Goal: Information Seeking & Learning: Learn about a topic

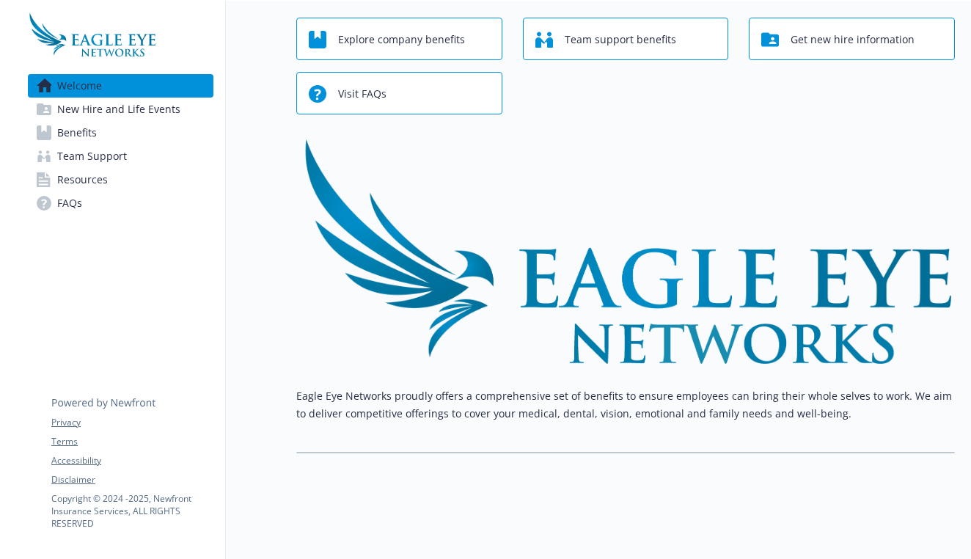
click at [90, 111] on span "New Hire and Life Events" at bounding box center [118, 109] width 123 height 23
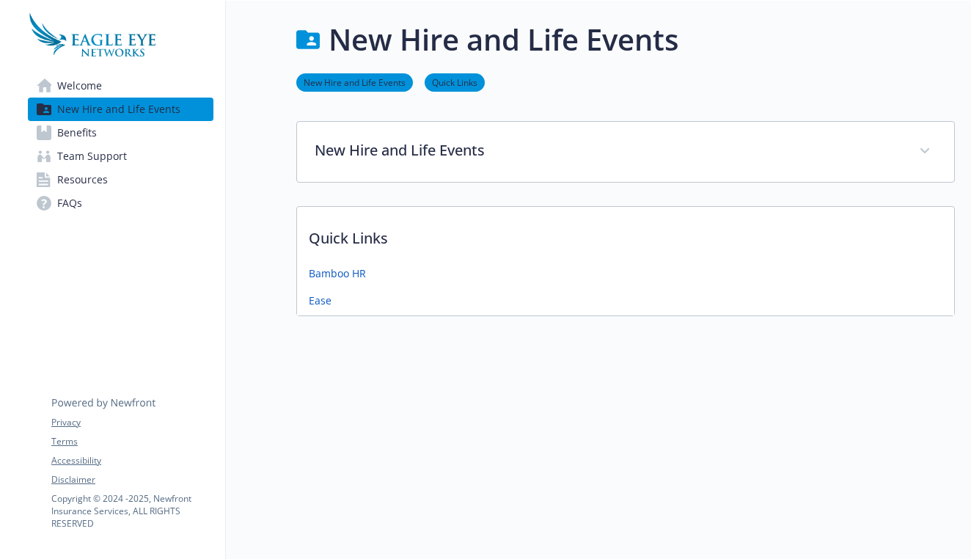
click at [85, 131] on span "Benefits" at bounding box center [77, 132] width 40 height 23
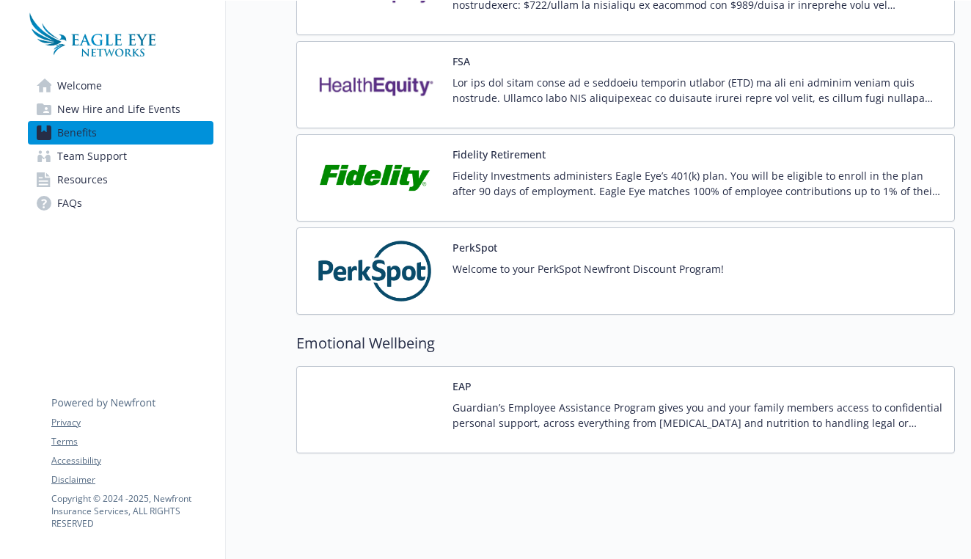
scroll to position [1419, 0]
click at [510, 199] on div "Fidelity Investments administers Eagle Eye’s 401(k) plan. You will be eligible …" at bounding box center [697, 188] width 490 height 41
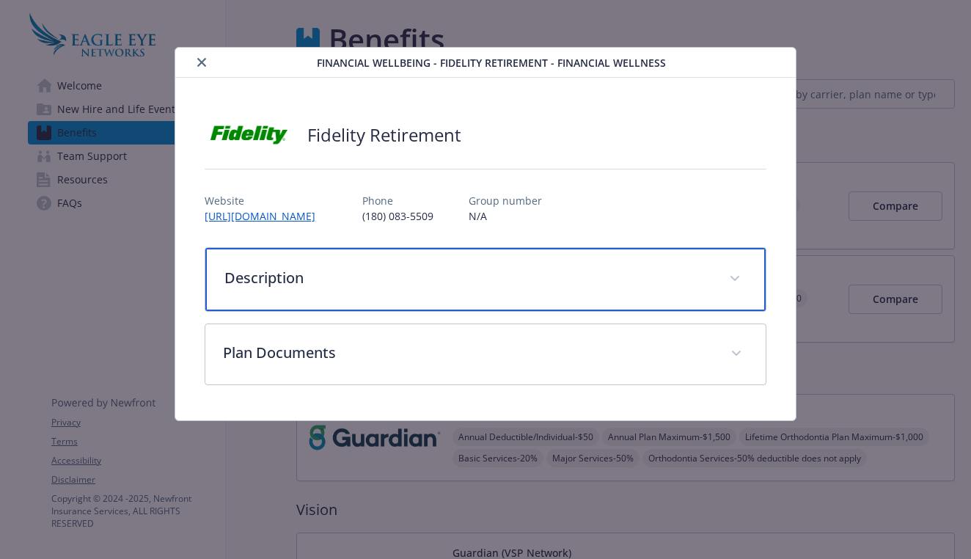
click at [726, 266] on div "Description" at bounding box center [484, 279] width 559 height 63
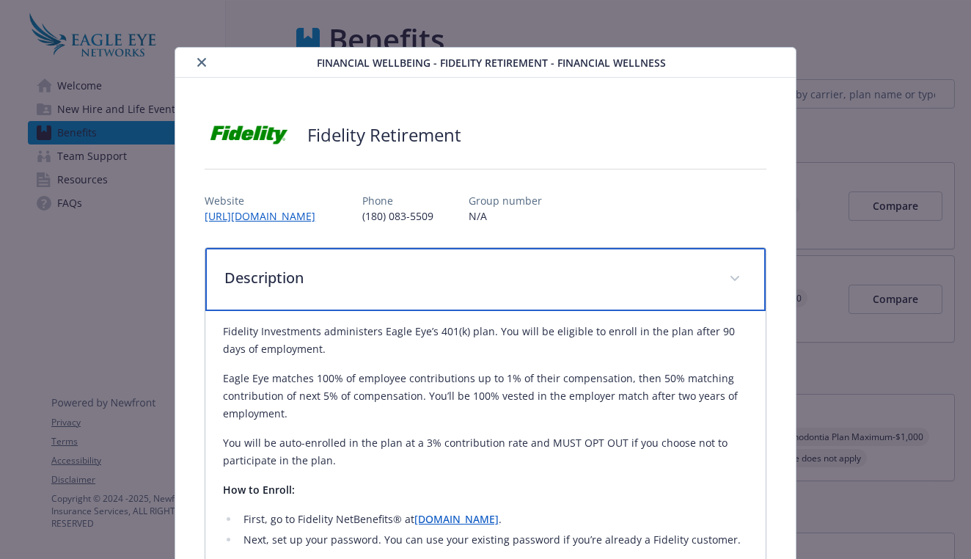
scroll to position [0, 0]
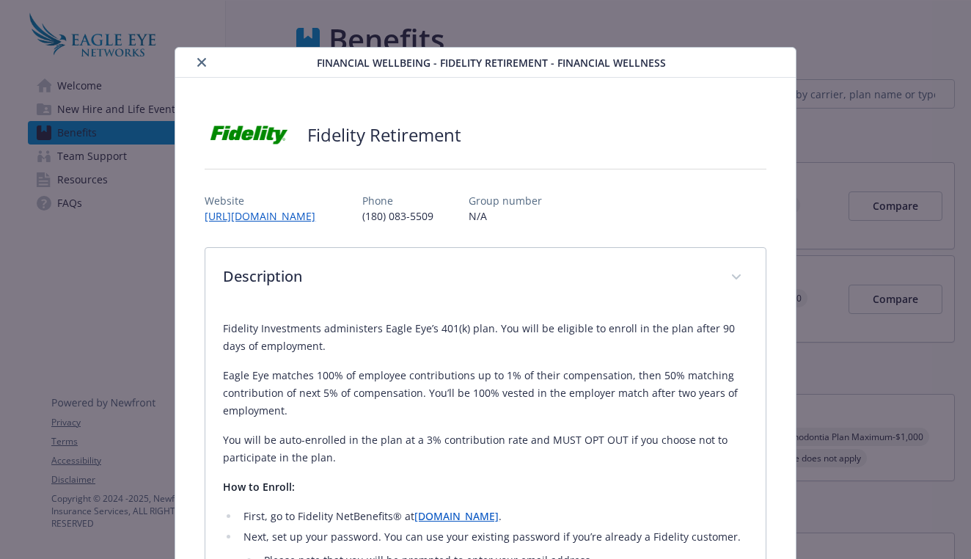
click at [205, 68] on button "close" at bounding box center [202, 63] width 18 height 18
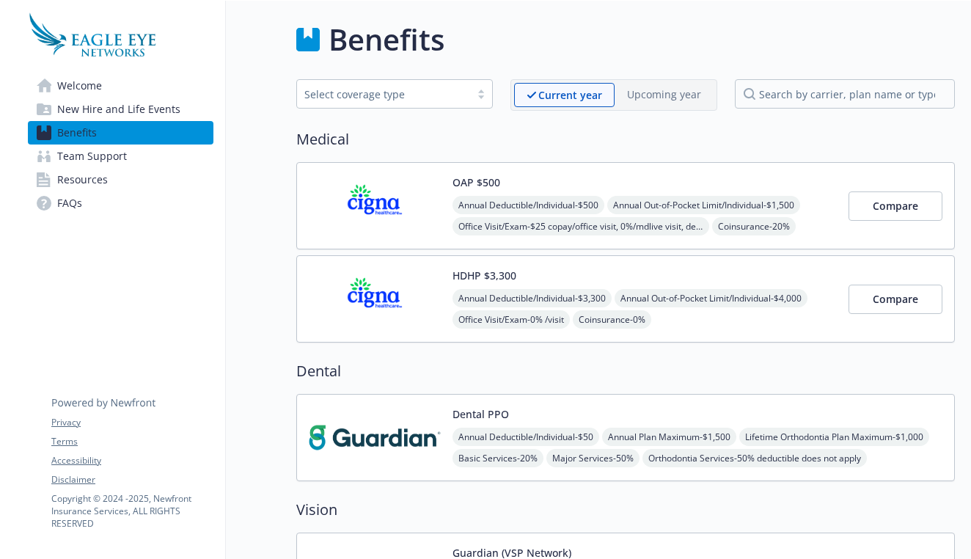
click at [109, 157] on span "Team Support" at bounding box center [92, 155] width 70 height 23
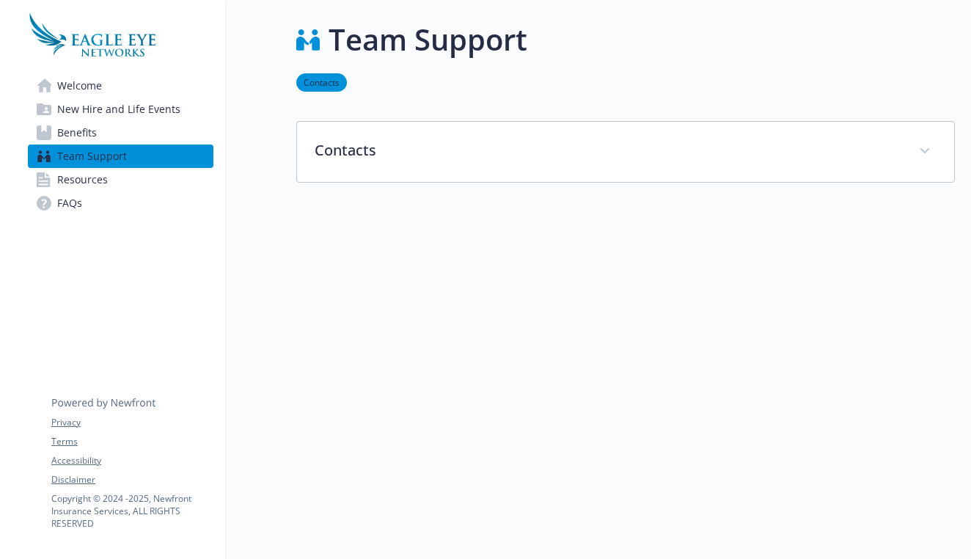
click at [100, 183] on span "Resources" at bounding box center [82, 179] width 51 height 23
